Goal: Navigation & Orientation: Find specific page/section

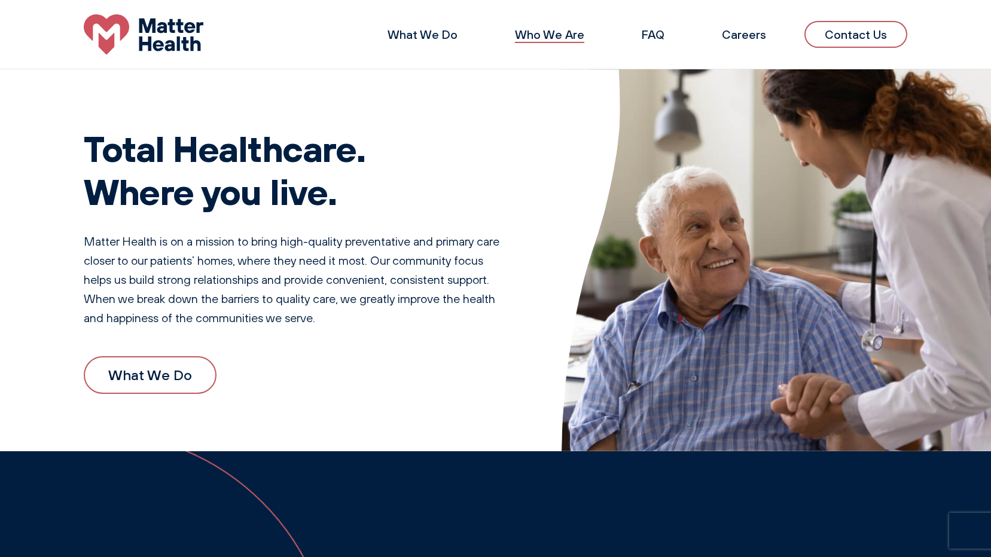
click at [570, 33] on link "Who We Are" at bounding box center [549, 34] width 69 height 15
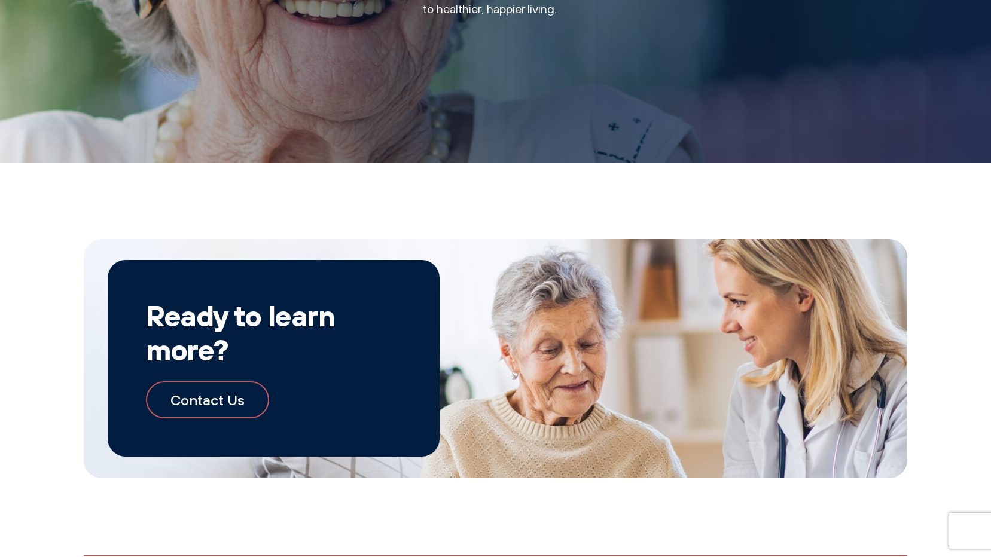
scroll to position [1258, 0]
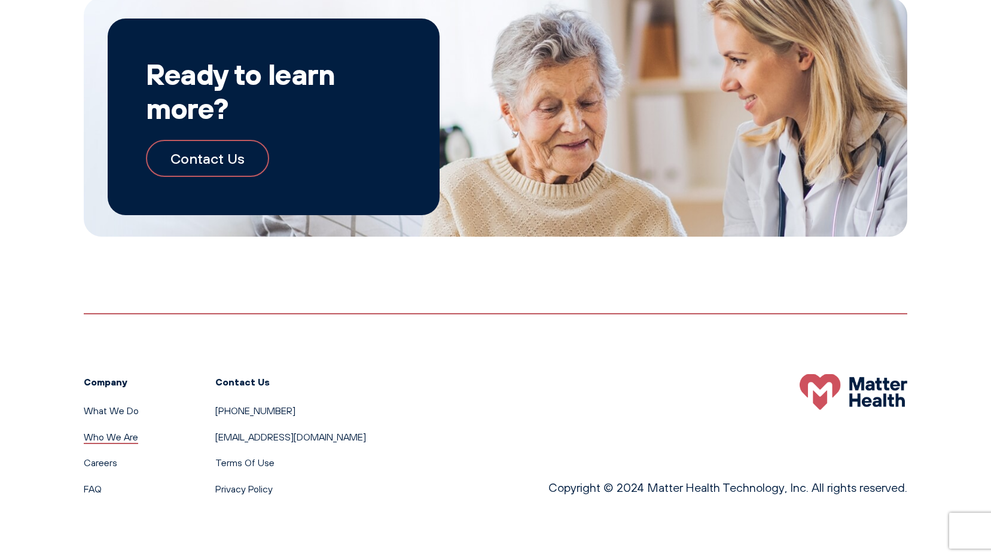
click at [105, 435] on link "Who We Are" at bounding box center [111, 437] width 54 height 12
